Goal: Find specific page/section: Find specific page/section

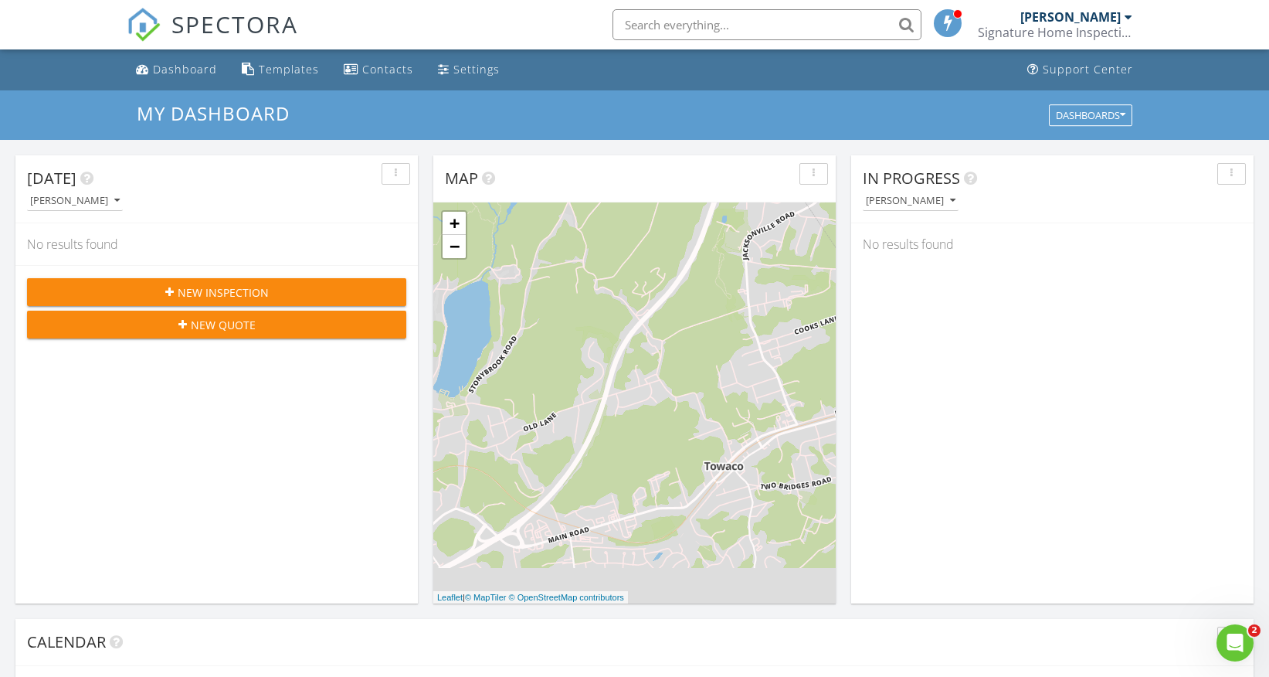
scroll to position [1406, 1270]
click at [270, 25] on span "SPECTORA" at bounding box center [234, 24] width 127 height 32
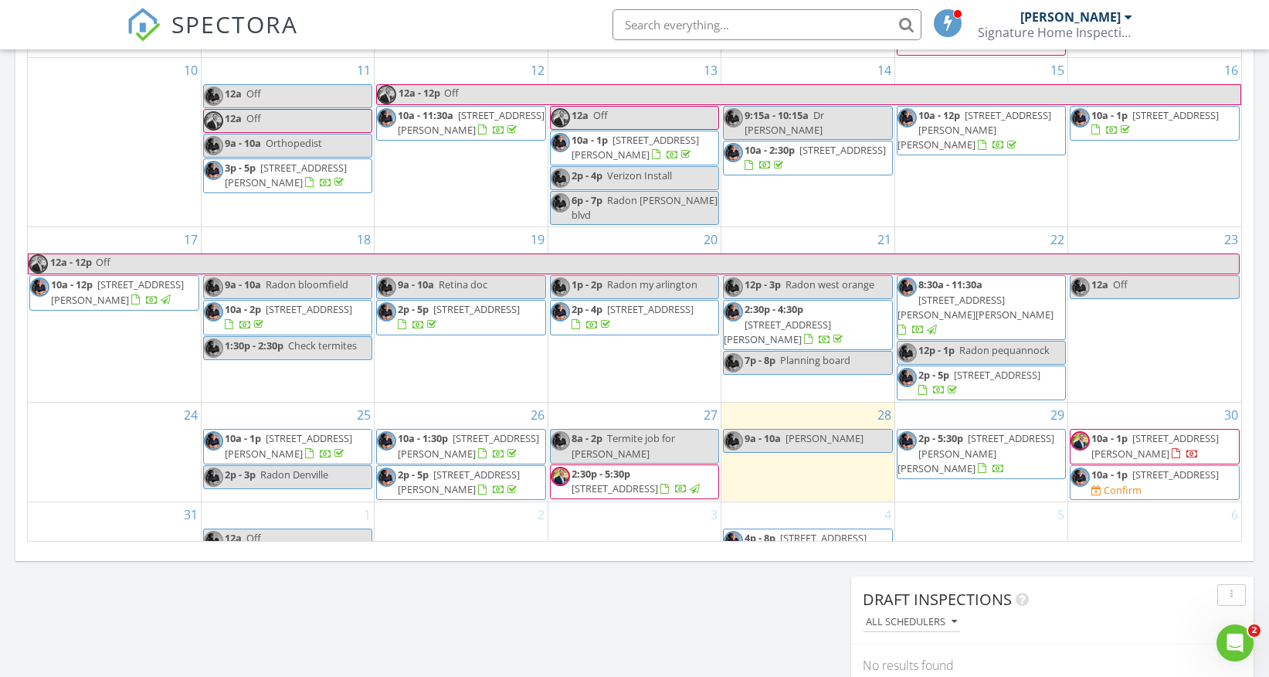
scroll to position [821, 0]
